Goal: Information Seeking & Learning: Check status

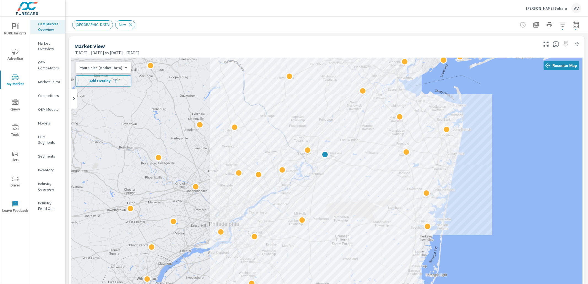
scroll to position [0, 37]
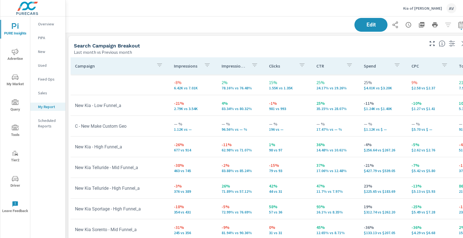
scroll to position [836, 417]
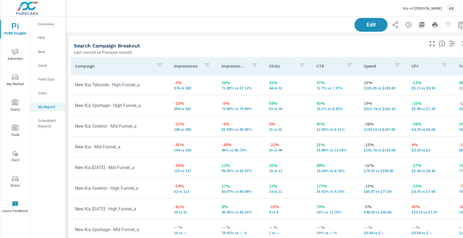
click at [212, 42] on div "Search Campaign Breakout Last month vs Previous month" at bounding box center [246, 46] width 357 height 20
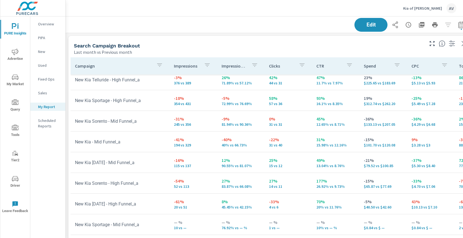
scroll to position [113, 0]
click at [180, 46] on div "Search Campaign Breakout" at bounding box center [248, 45] width 349 height 6
